Goal: Task Accomplishment & Management: Manage account settings

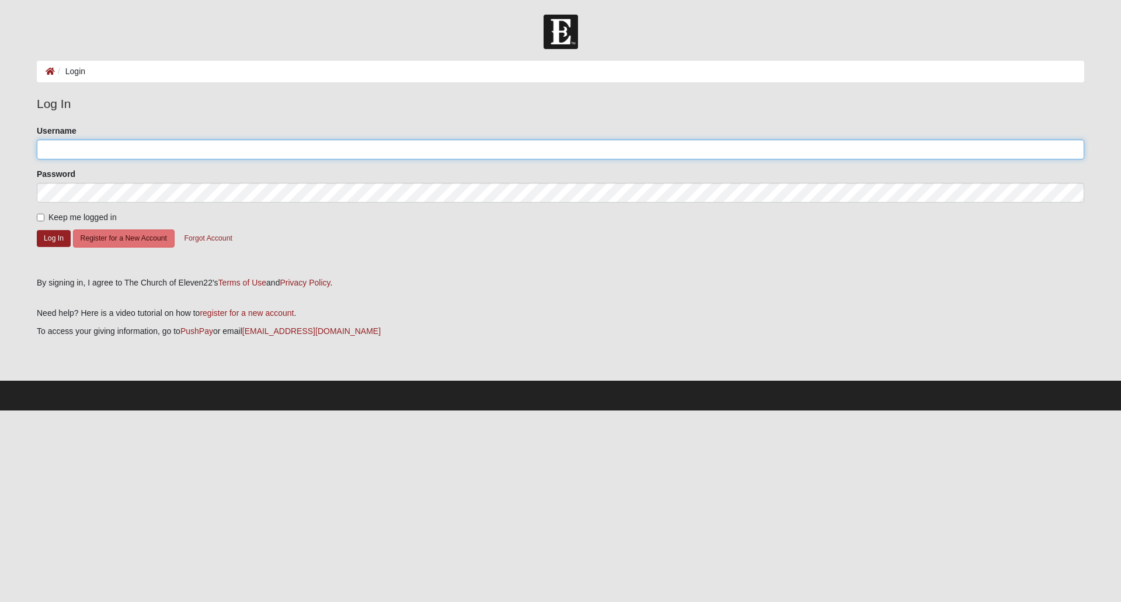
click at [385, 152] on input "Username" at bounding box center [561, 150] width 1048 height 20
type input "ajsharp03@gmail.com"
click at [57, 233] on button "Log In" at bounding box center [54, 238] width 34 height 17
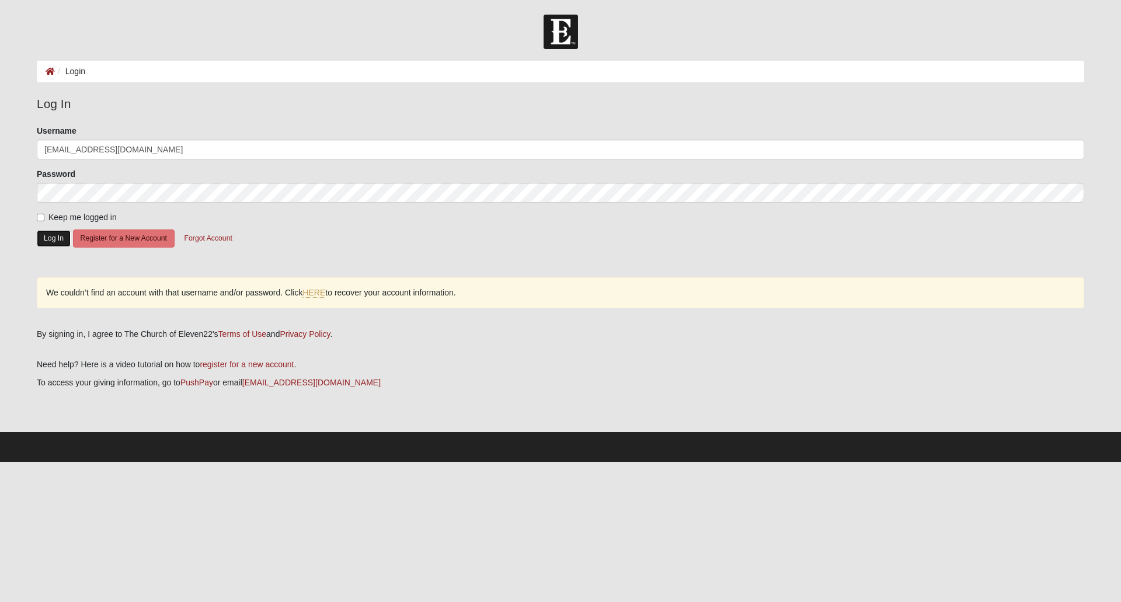
click at [51, 243] on button "Log In" at bounding box center [54, 238] width 34 height 17
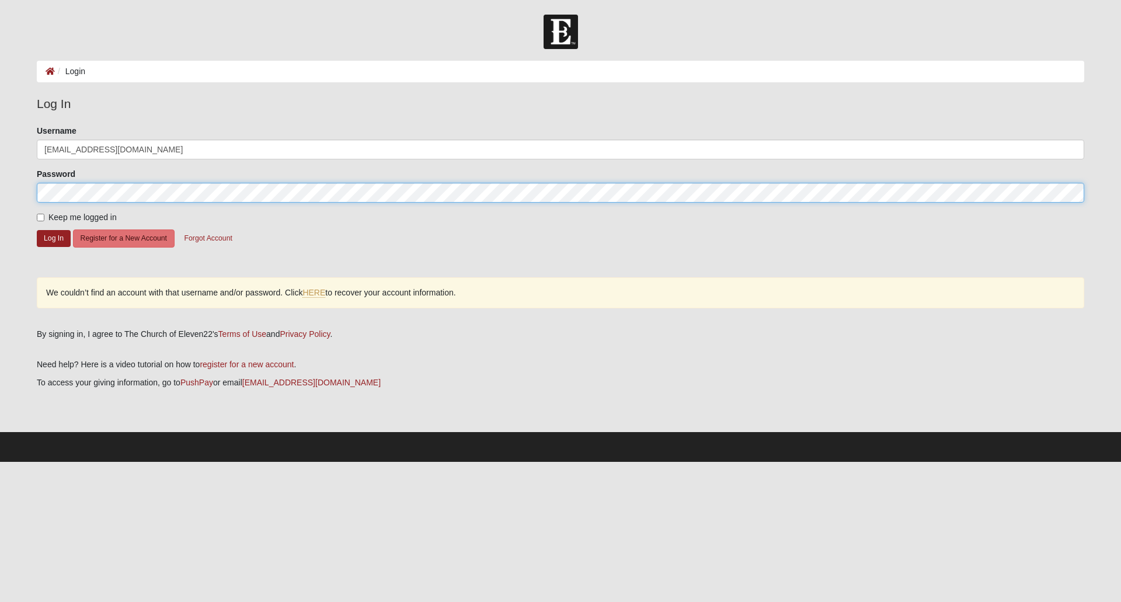
click at [37, 230] on button "Log In" at bounding box center [54, 238] width 34 height 17
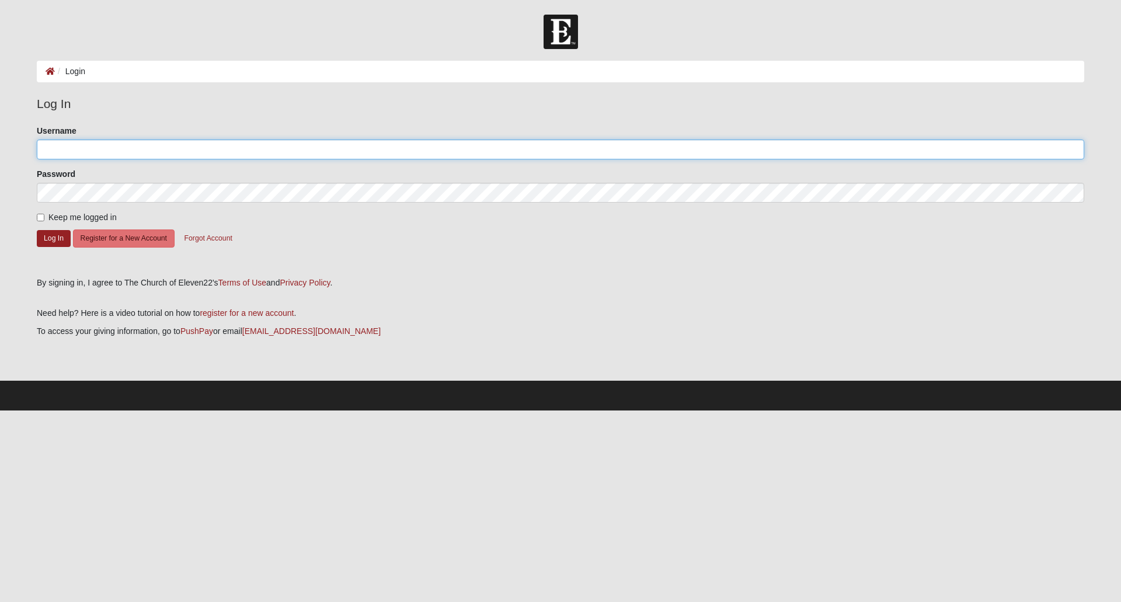
click at [661, 152] on input "Username" at bounding box center [561, 150] width 1048 height 20
type input "ajsharp03"
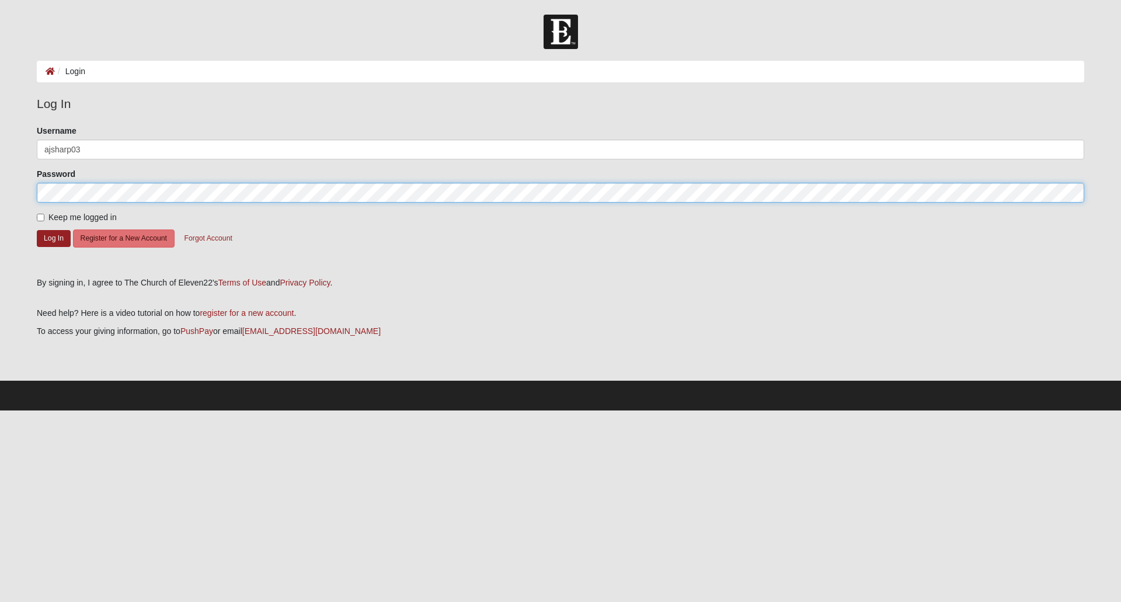
click at [37, 230] on button "Log In" at bounding box center [54, 238] width 34 height 17
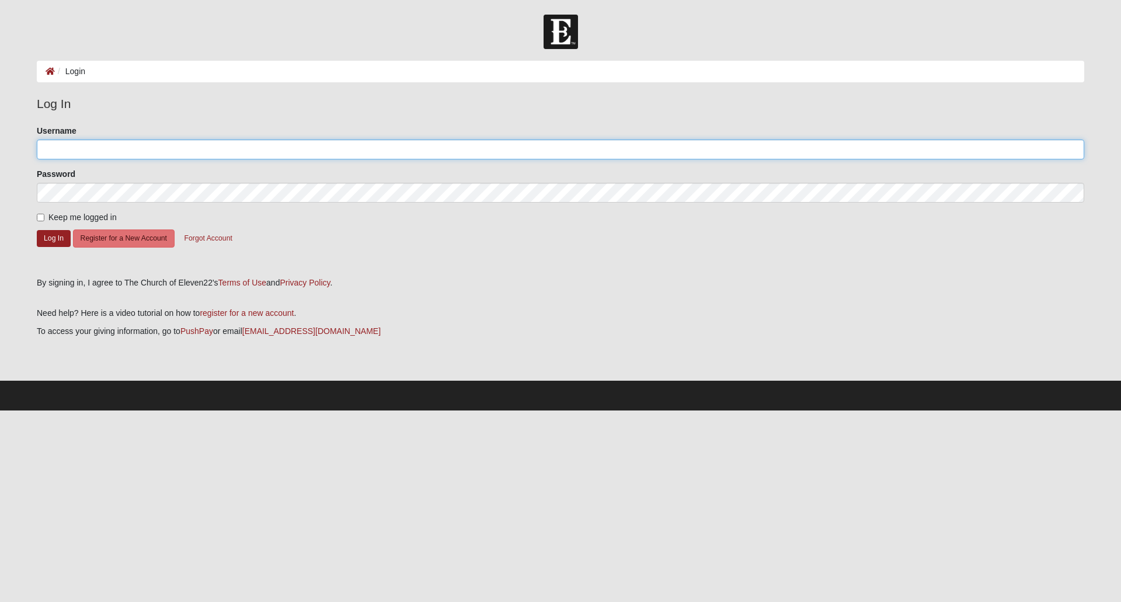
click at [117, 144] on input "Username" at bounding box center [561, 150] width 1048 height 20
type input "[EMAIL_ADDRESS][DOMAIN_NAME]"
click at [37, 230] on button "Log In" at bounding box center [54, 238] width 34 height 17
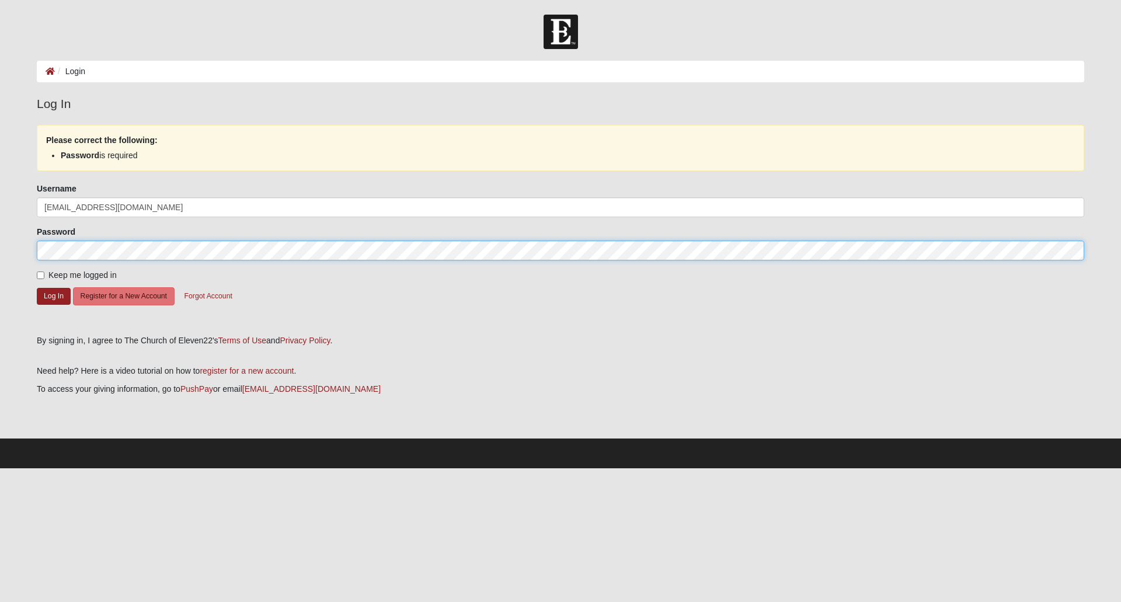
click at [37, 288] on button "Log In" at bounding box center [54, 296] width 34 height 17
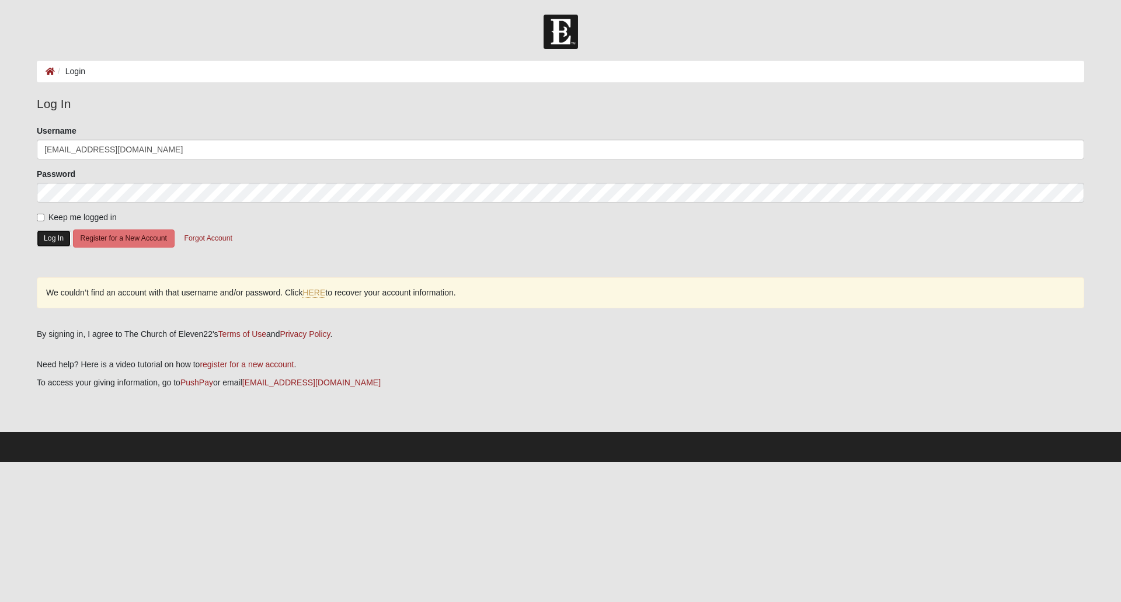
click at [43, 230] on button "Log In" at bounding box center [54, 238] width 34 height 17
click at [319, 295] on link "HERE" at bounding box center [314, 293] width 23 height 10
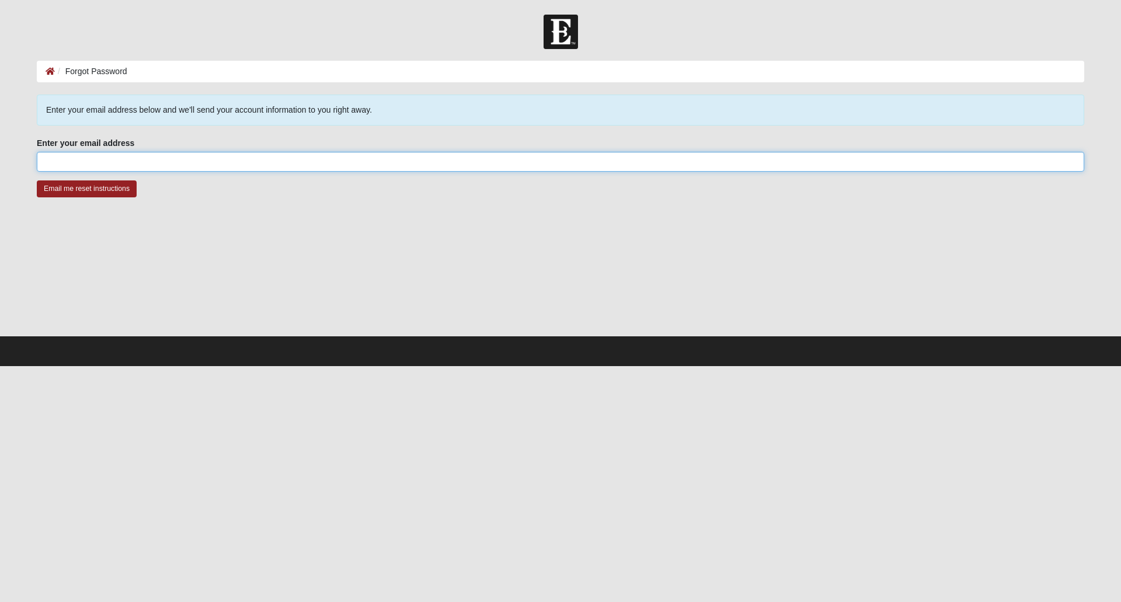
click at [164, 165] on input "Enter your email address" at bounding box center [561, 162] width 1048 height 20
type input "[EMAIL_ADDRESS][DOMAIN_NAME]"
click at [123, 185] on input "Email me reset instructions" at bounding box center [87, 188] width 100 height 17
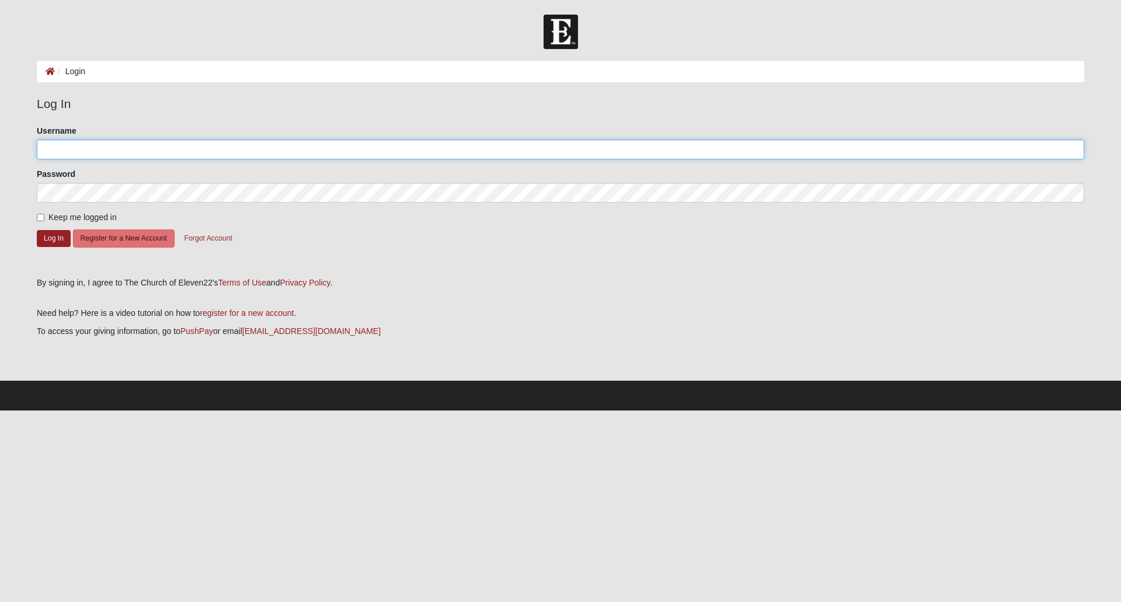
click at [395, 147] on input "Username" at bounding box center [561, 150] width 1048 height 20
type input "asharp@fg-inc.net"
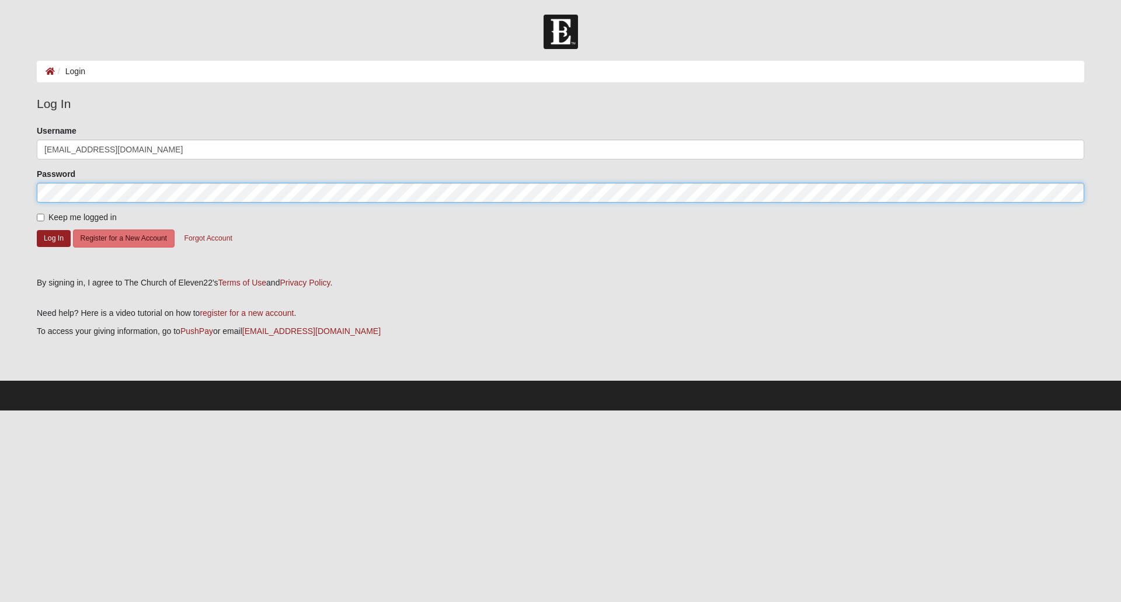
click at [37, 230] on button "Log In" at bounding box center [54, 238] width 34 height 17
